Goal: Information Seeking & Learning: Check status

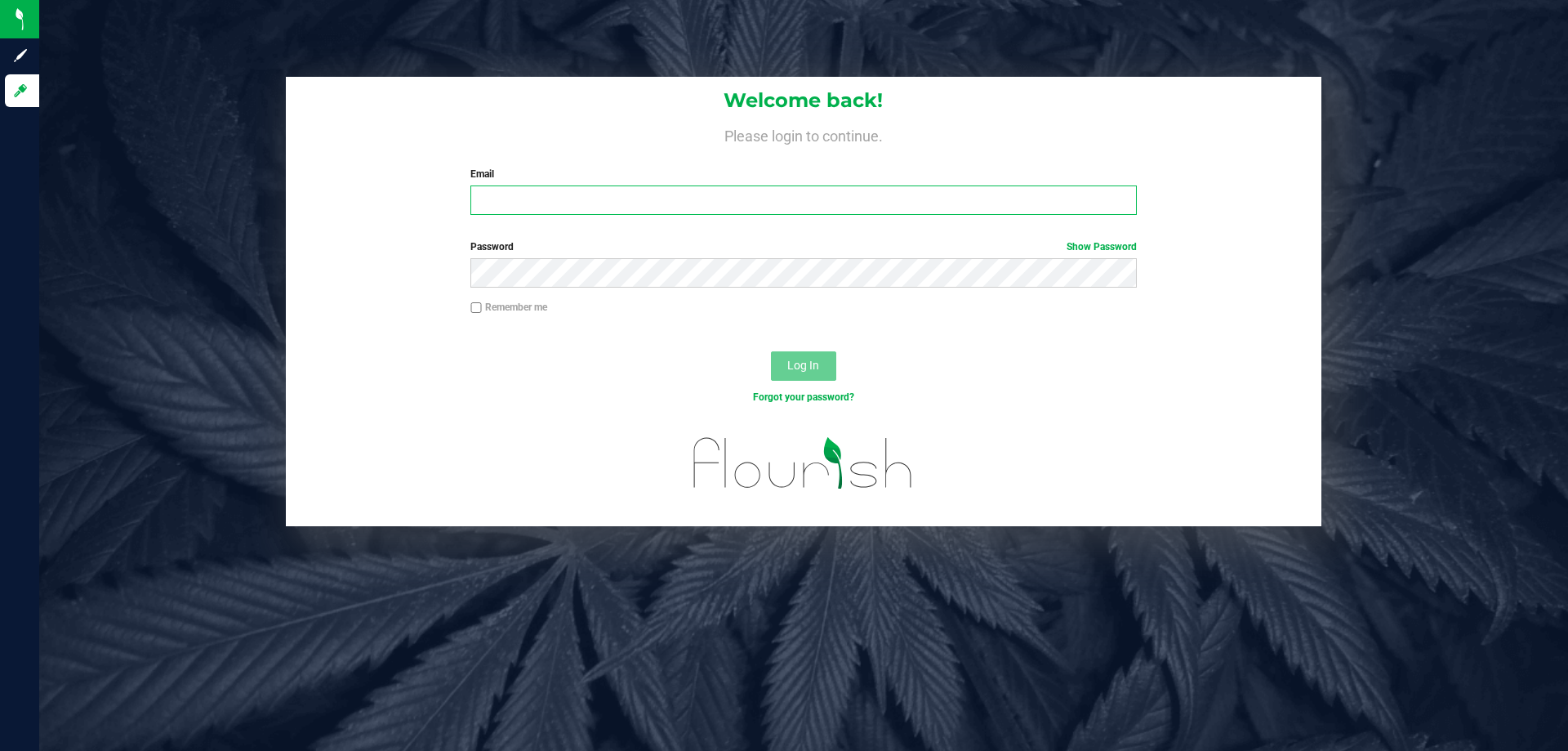
click at [516, 200] on input "Email" at bounding box center [803, 199] width 666 height 29
type input "[EMAIL_ADDRESS][DOMAIN_NAME]"
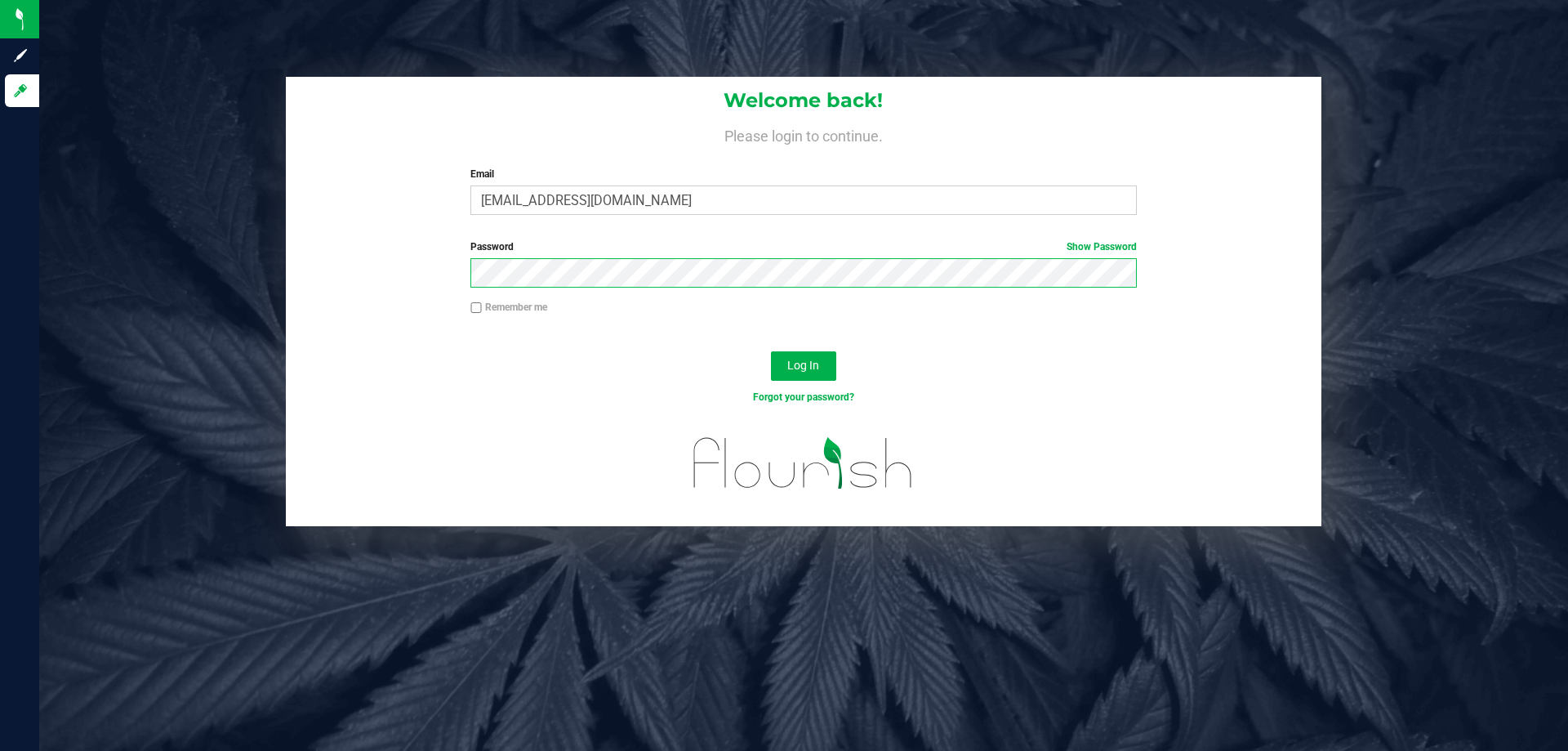
click at [771, 351] on button "Log In" at bounding box center [804, 365] width 66 height 29
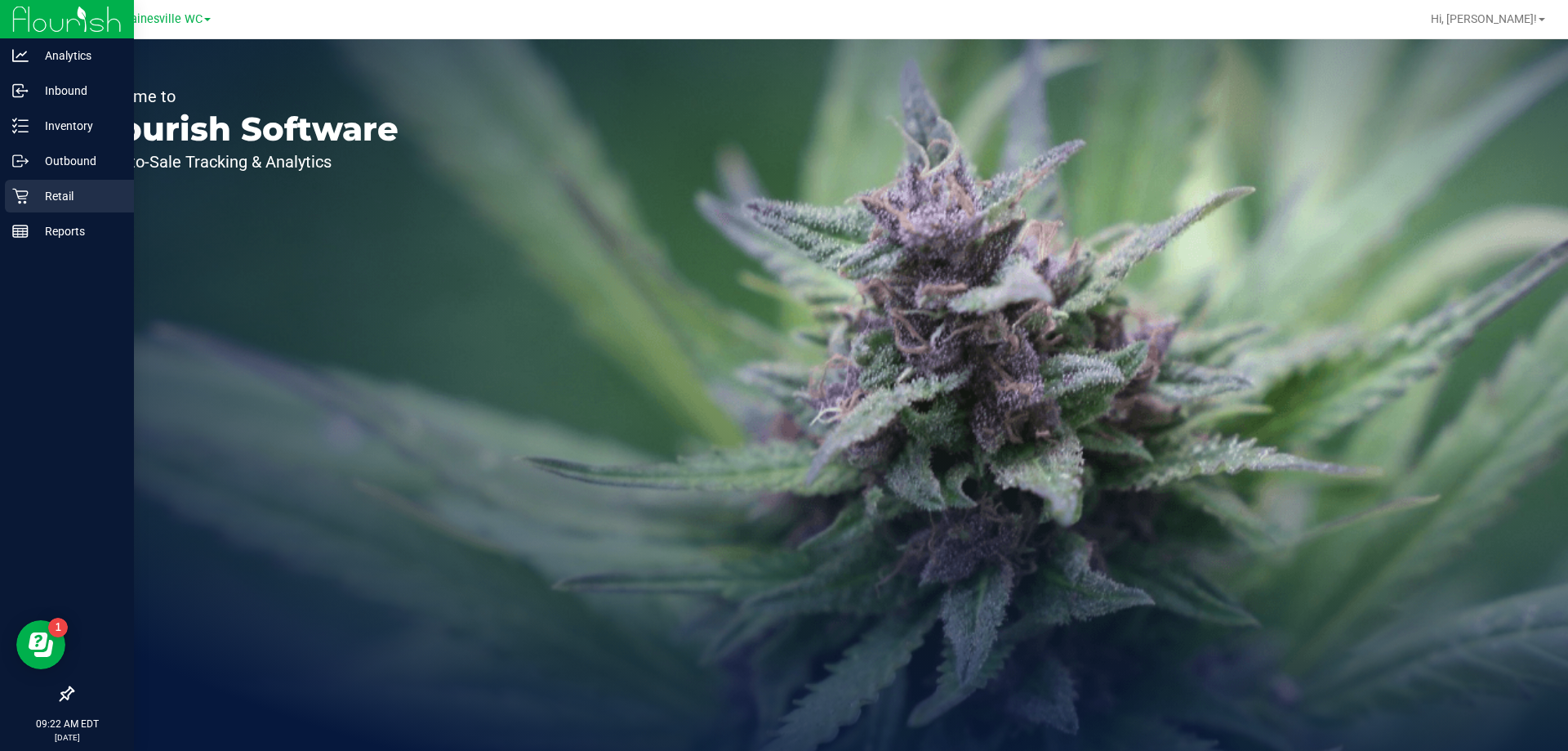
click at [44, 196] on p "Retail" at bounding box center [78, 196] width 98 height 20
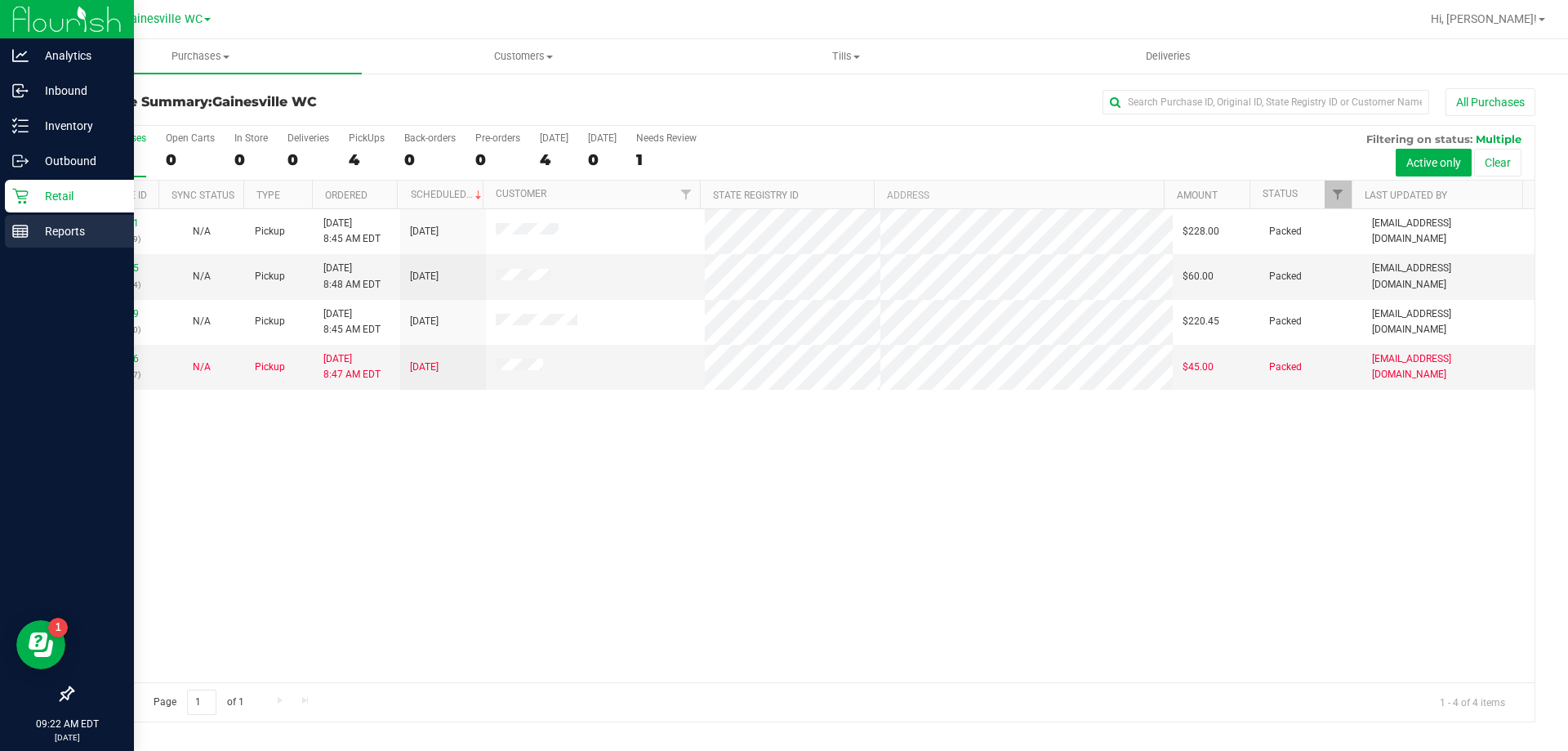
click at [51, 241] on div "Reports" at bounding box center [69, 230] width 129 height 33
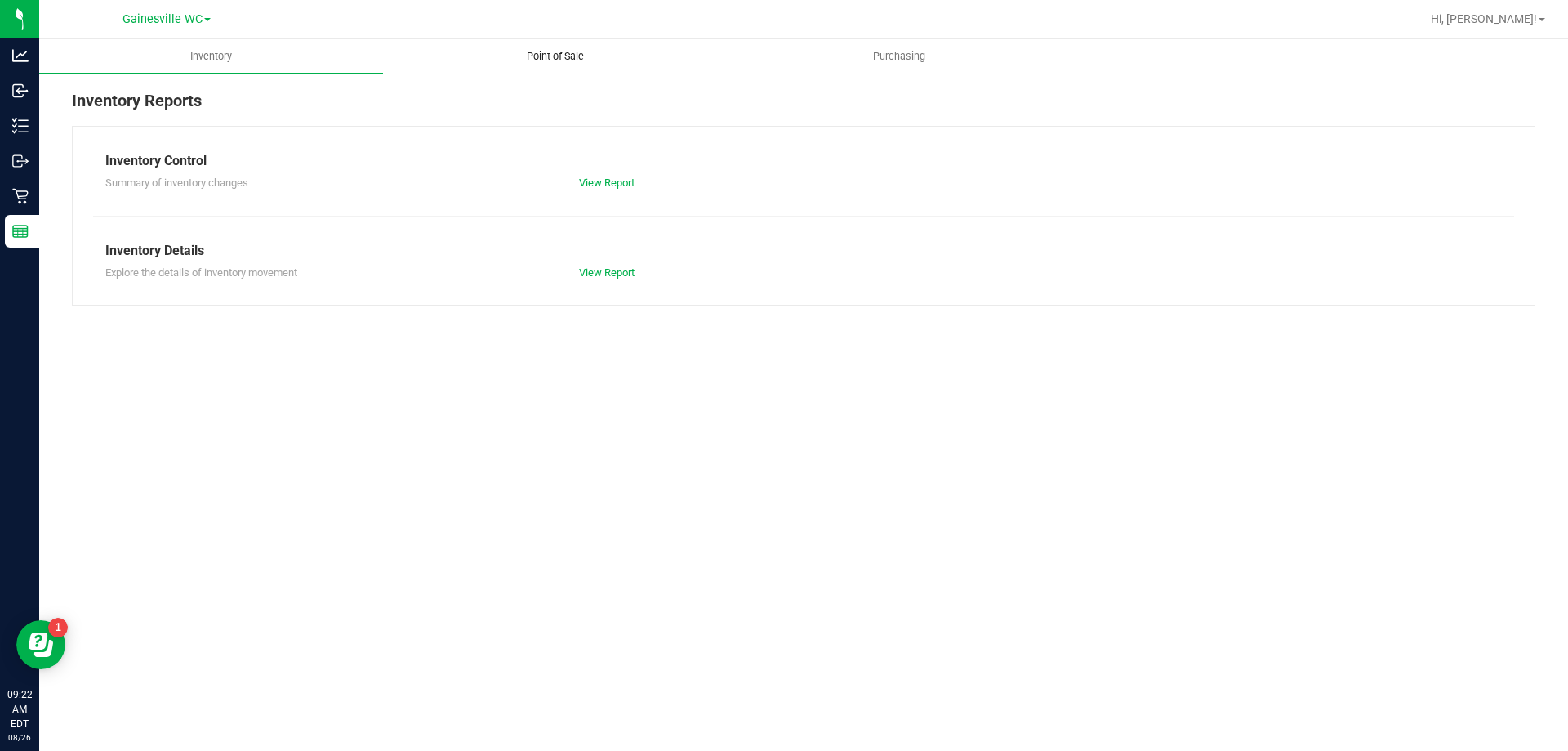
click at [566, 61] on span "Point of Sale" at bounding box center [555, 56] width 101 height 15
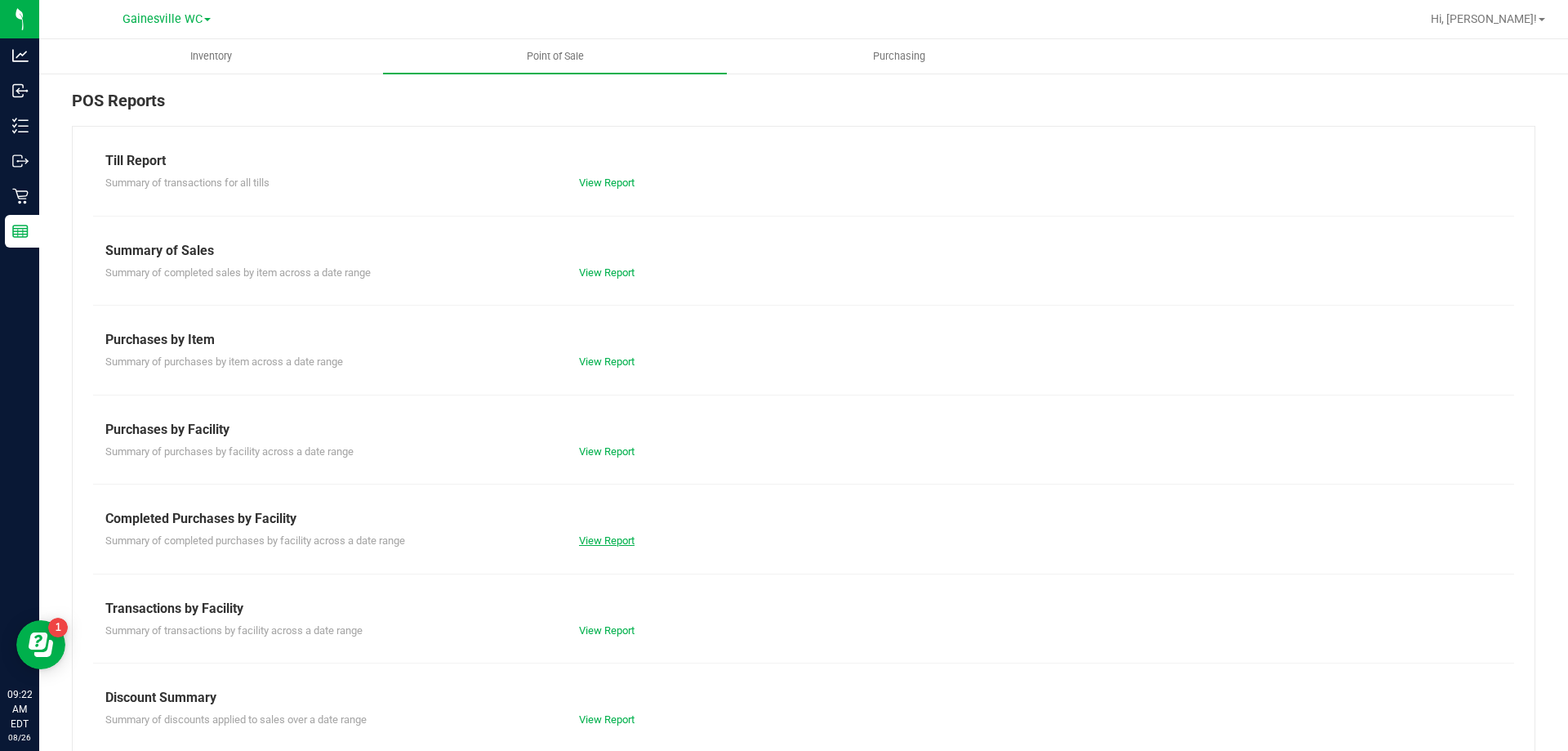
click at [596, 542] on link "View Report" at bounding box center [607, 540] width 55 height 12
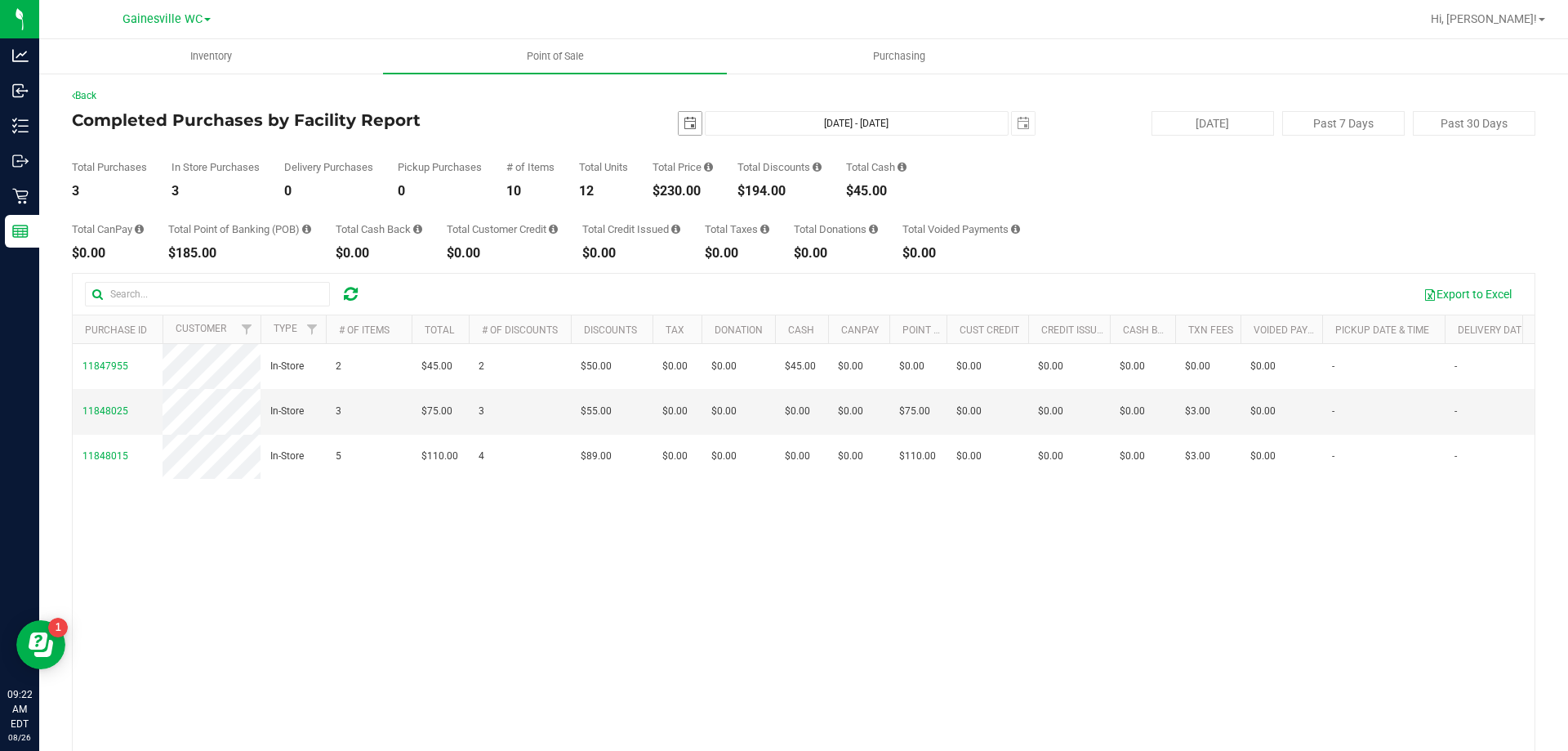
click at [686, 127] on span "select" at bounding box center [690, 124] width 13 height 13
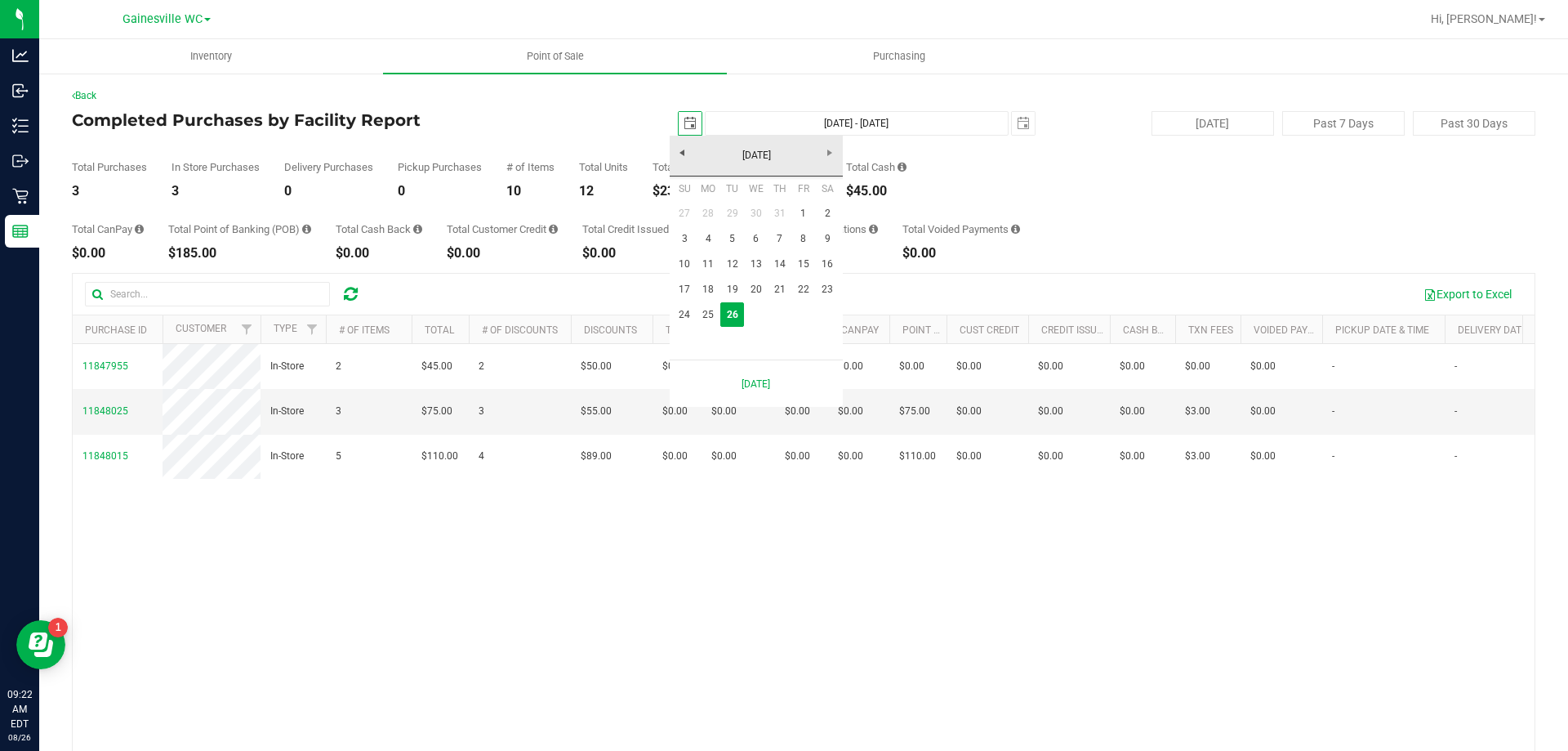
scroll to position [0, 41]
click at [751, 154] on link "[DATE]" at bounding box center [757, 155] width 176 height 25
click at [676, 157] on link "2025" at bounding box center [757, 155] width 176 height 25
click at [732, 243] on link "2024" at bounding box center [735, 246] width 41 height 41
click at [823, 249] on link "Aug" at bounding box center [818, 246] width 41 height 41
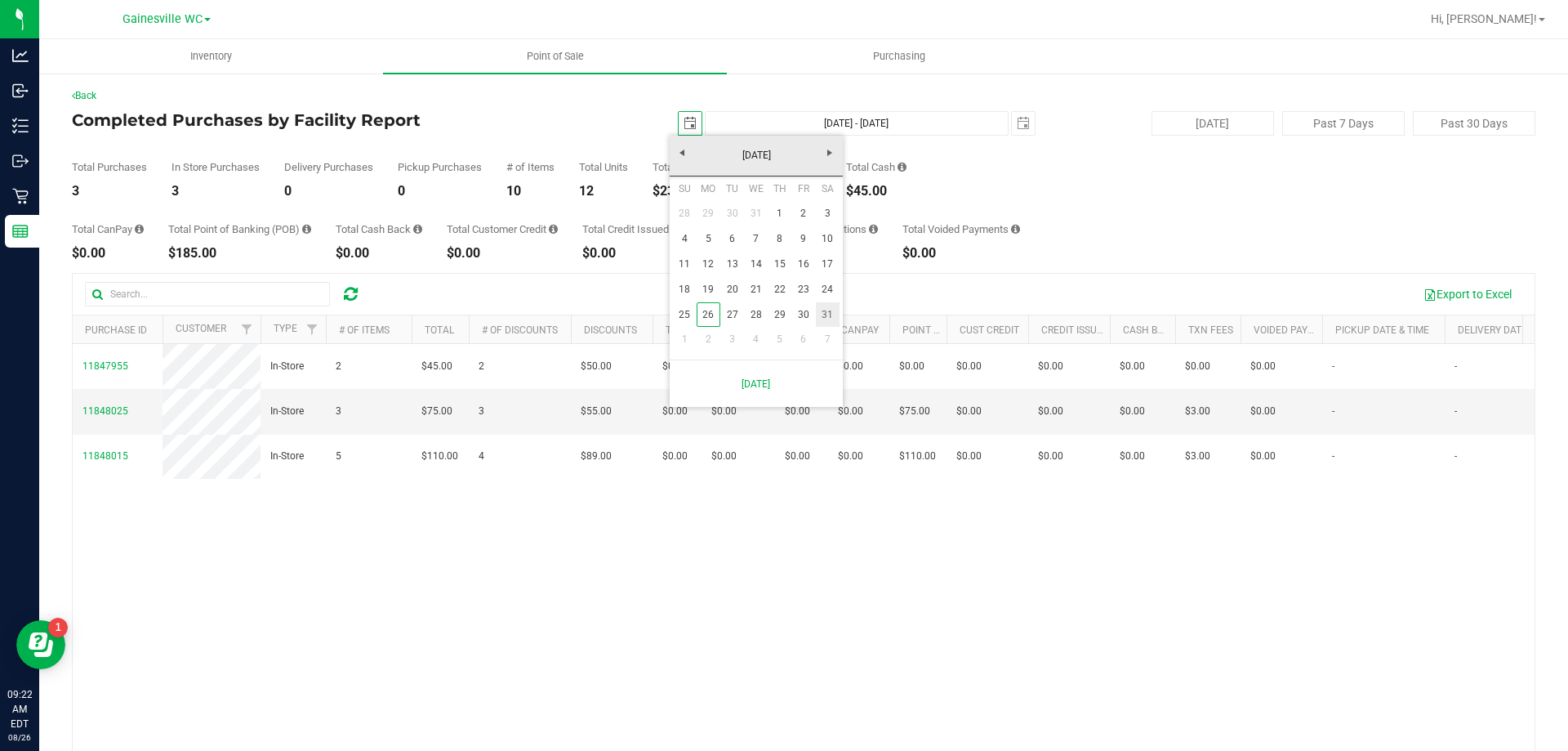
click at [823, 311] on link "31" at bounding box center [828, 315] width 23 height 25
type input "[DATE]"
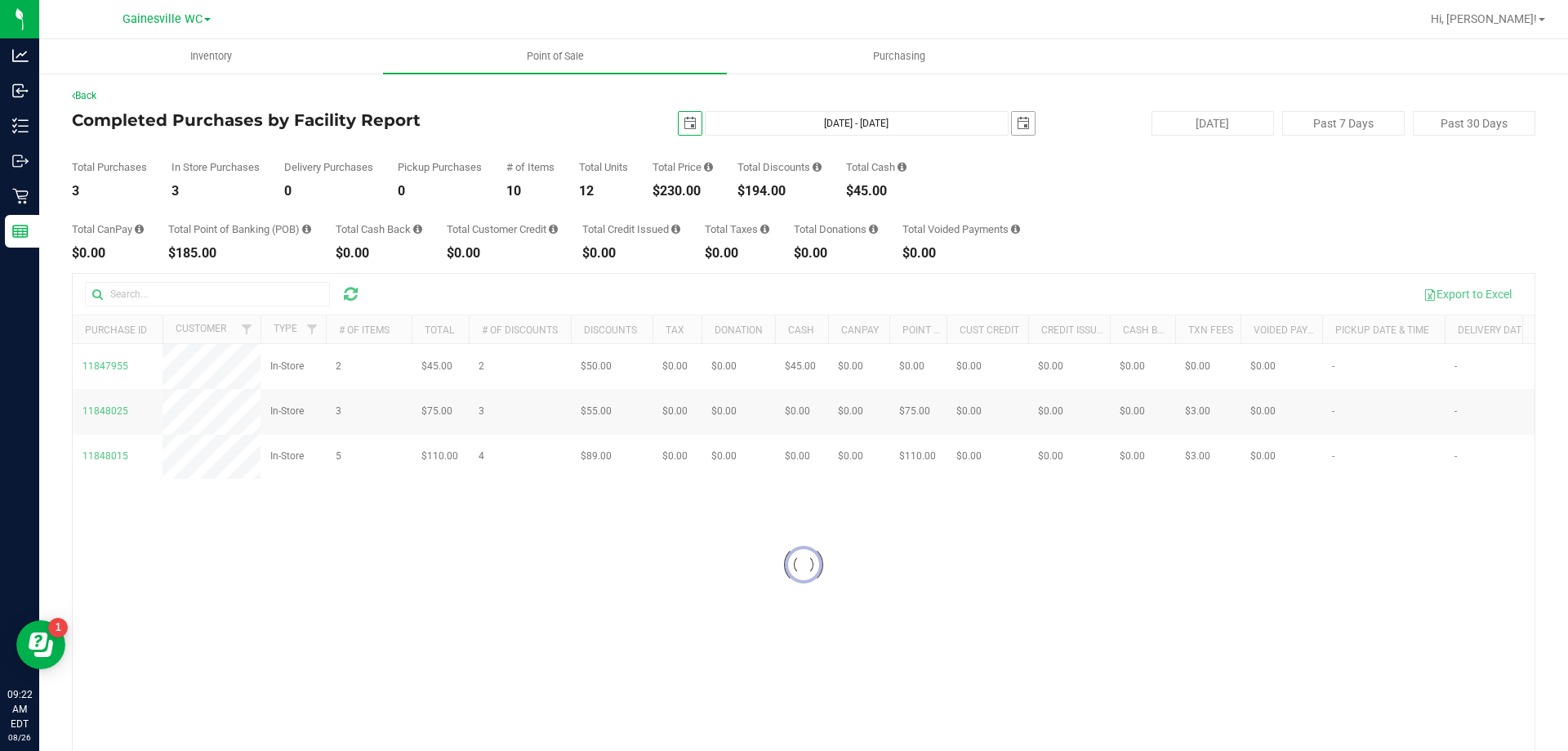
click at [1018, 125] on span "select" at bounding box center [1023, 124] width 13 height 13
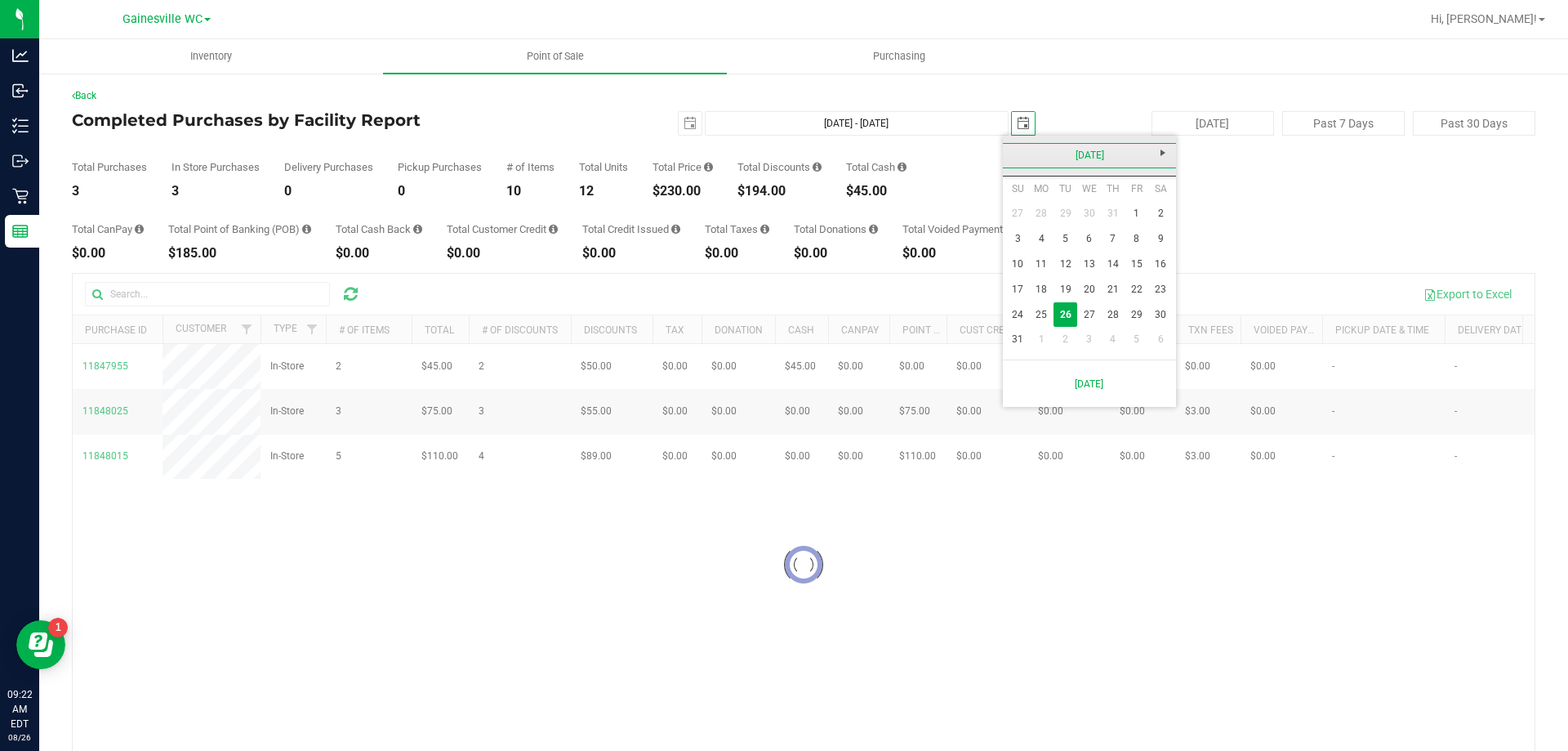
click at [1069, 153] on link "[DATE]" at bounding box center [1091, 155] width 176 height 25
click at [1017, 155] on link "2025" at bounding box center [1091, 155] width 176 height 25
click at [1066, 241] on link "2024" at bounding box center [1068, 246] width 41 height 41
click at [1018, 300] on link "Sep" at bounding box center [1027, 292] width 41 height 41
click at [1021, 210] on link "1" at bounding box center [1018, 214] width 23 height 25
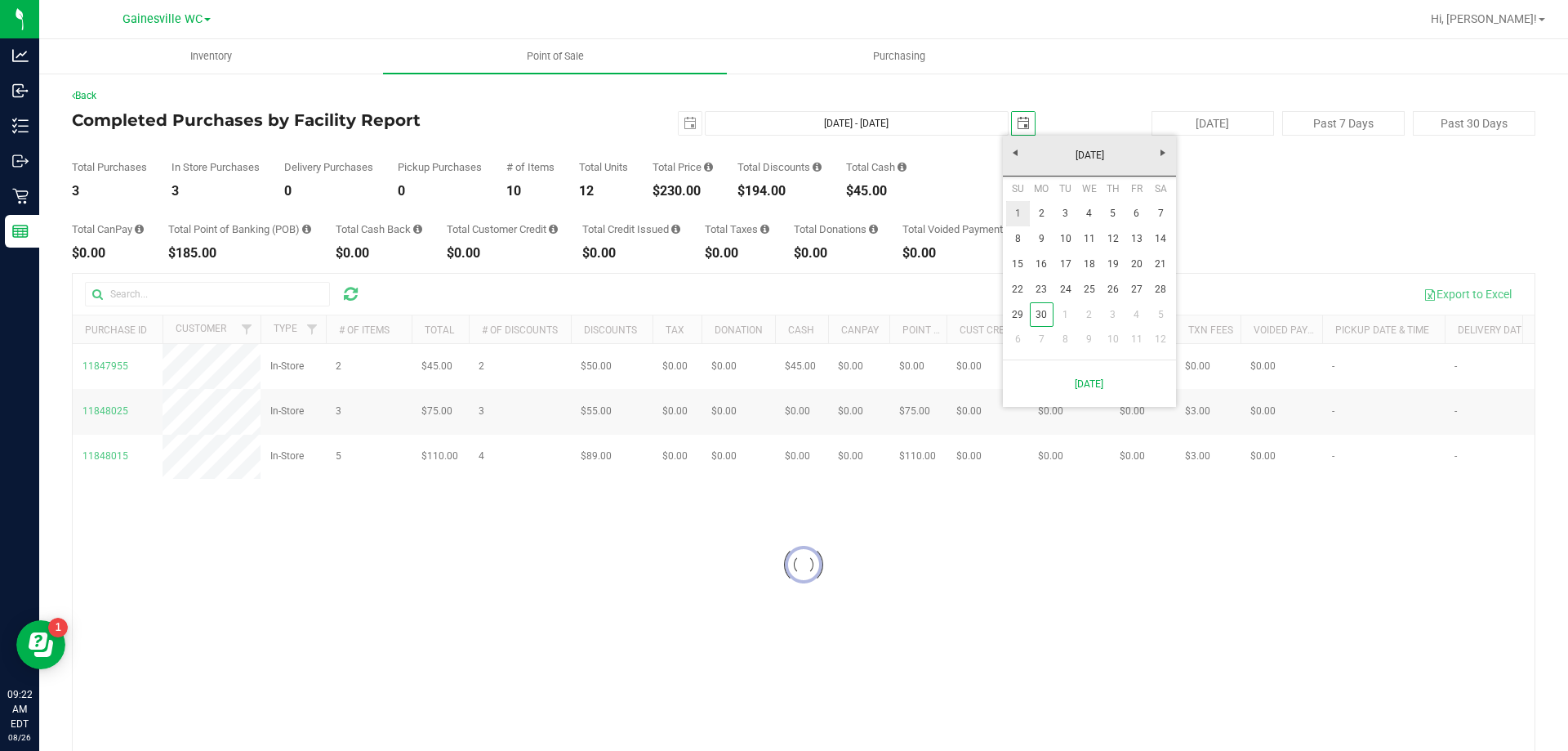
type input "[DATE] - [DATE]"
type input "[DATE]"
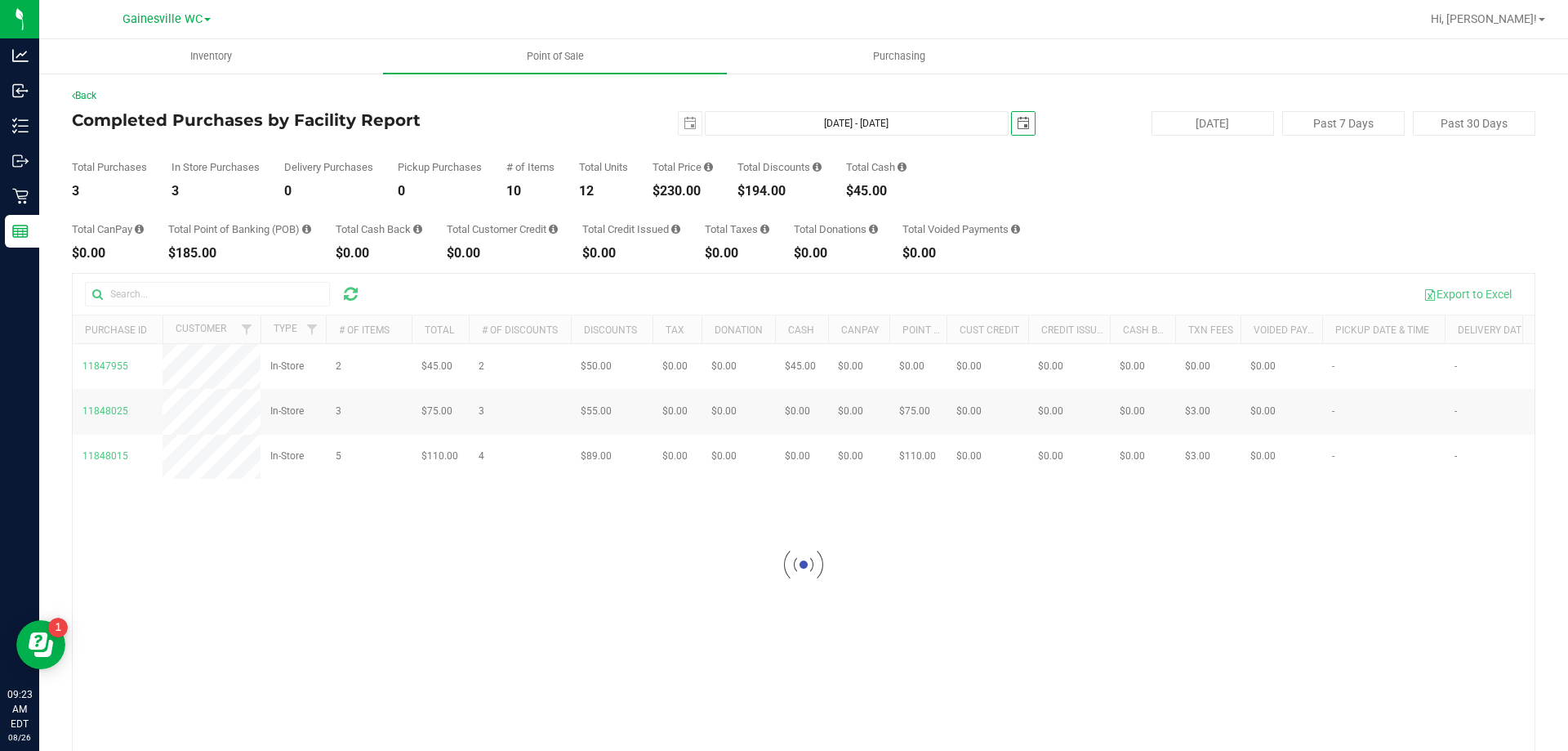
click at [1022, 125] on span "select" at bounding box center [1023, 124] width 22 height 22
click at [517, 122] on h4 "Completed Purchases by Facility Report" at bounding box center [315, 120] width 488 height 18
